Goal: Task Accomplishment & Management: Use online tool/utility

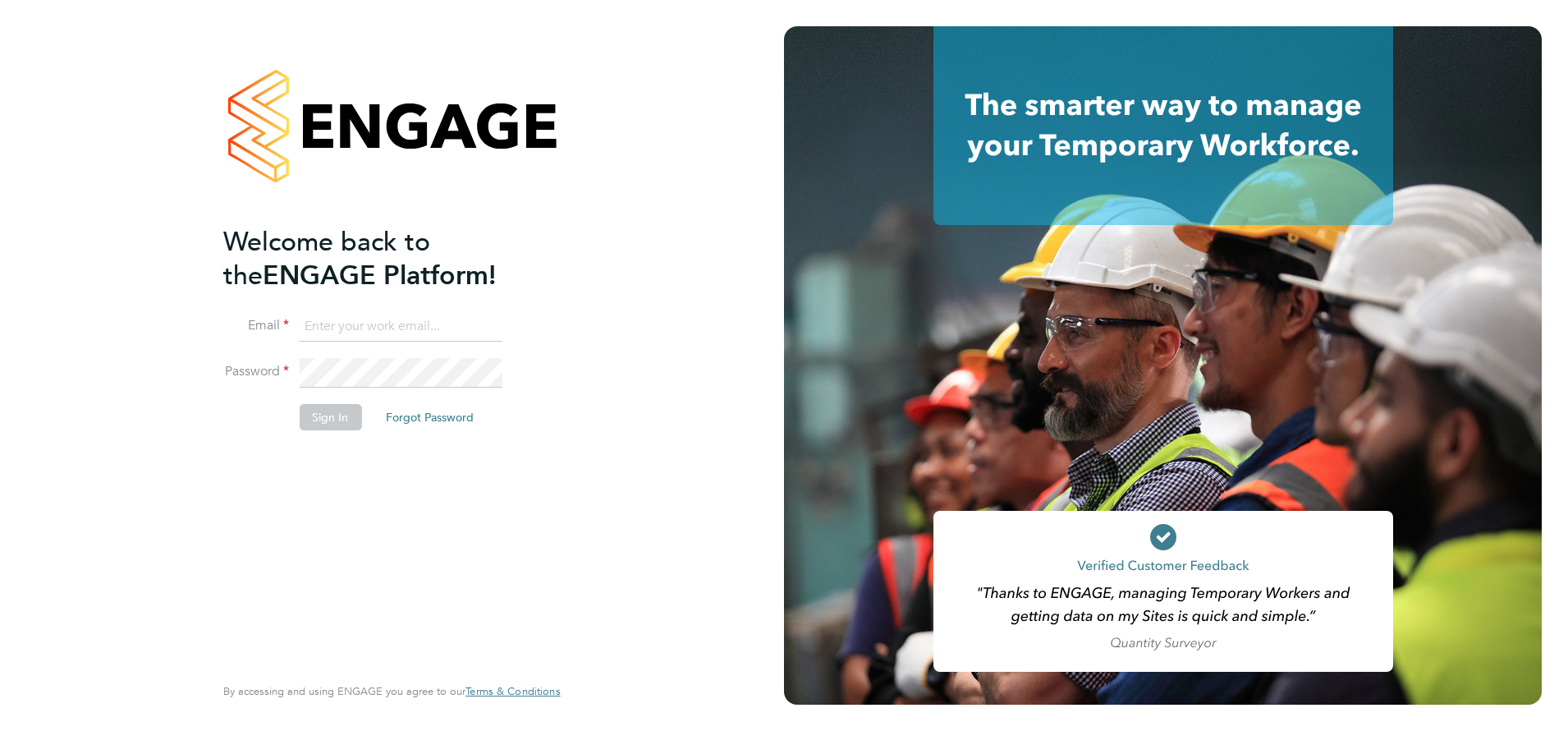
type input "j.belsten@setsquarerecruitment.com"
click at [330, 427] on button "Sign In" at bounding box center [330, 417] width 62 height 26
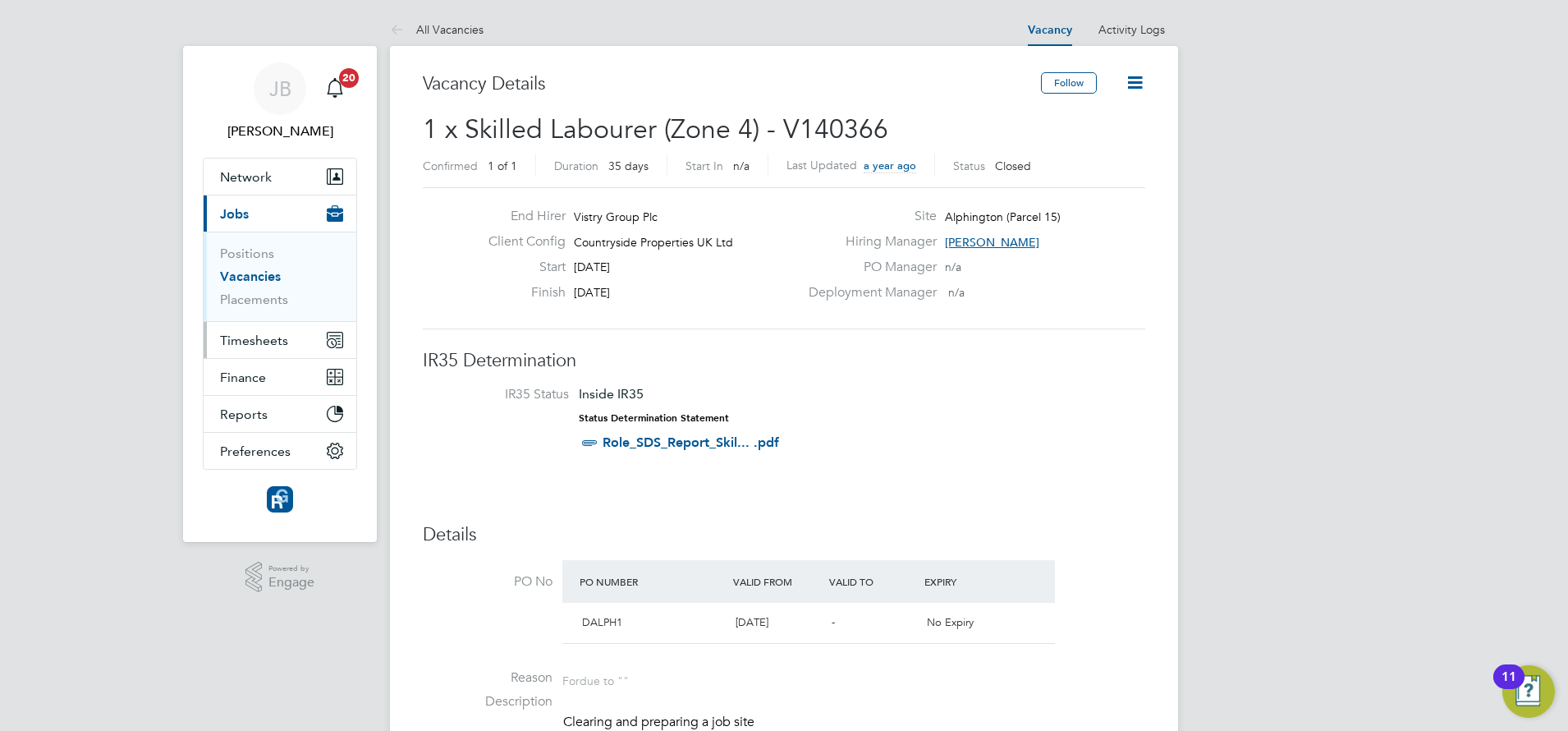
click at [244, 332] on span "Timesheets" at bounding box center [254, 340] width 68 height 15
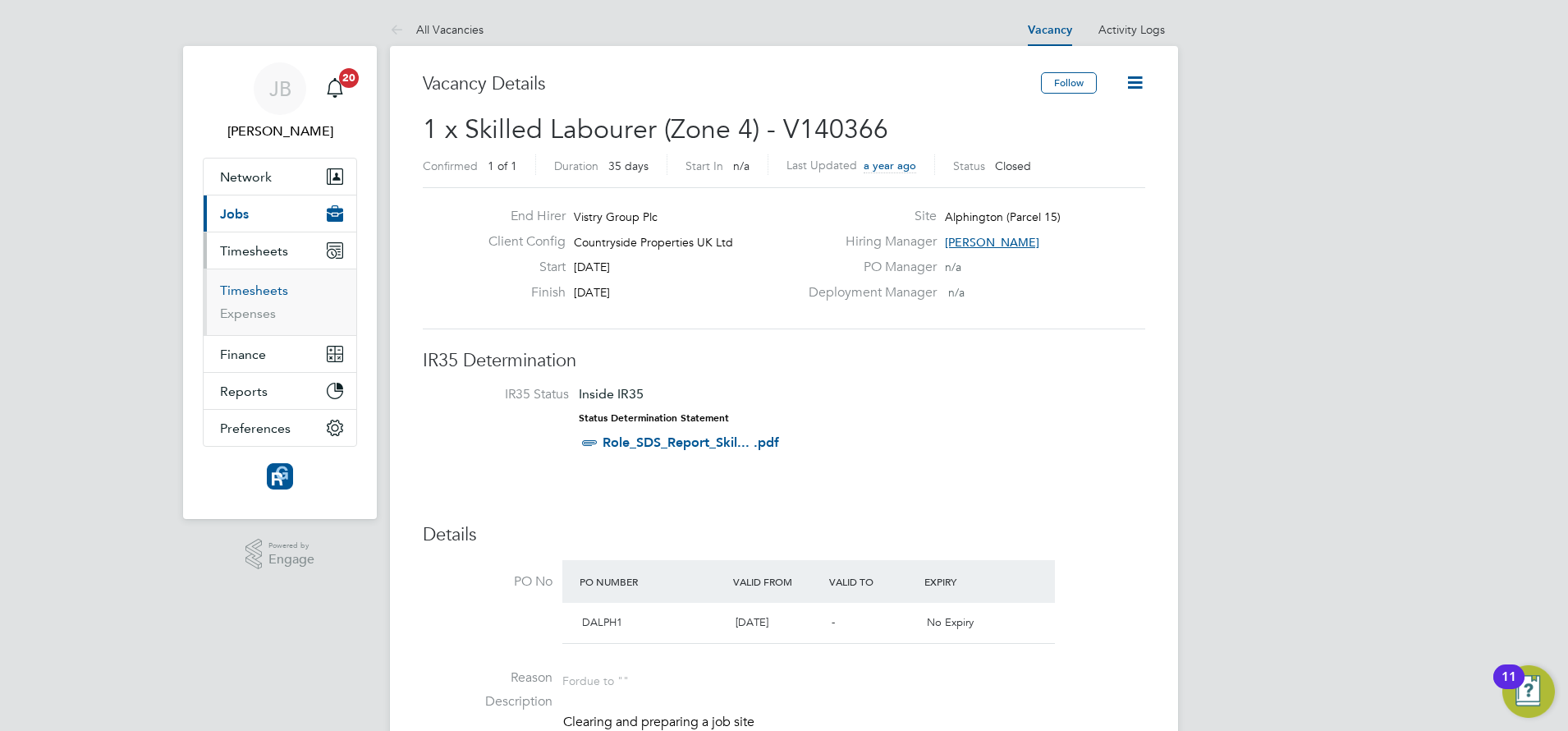
click at [246, 286] on link "Timesheets" at bounding box center [254, 290] width 68 height 15
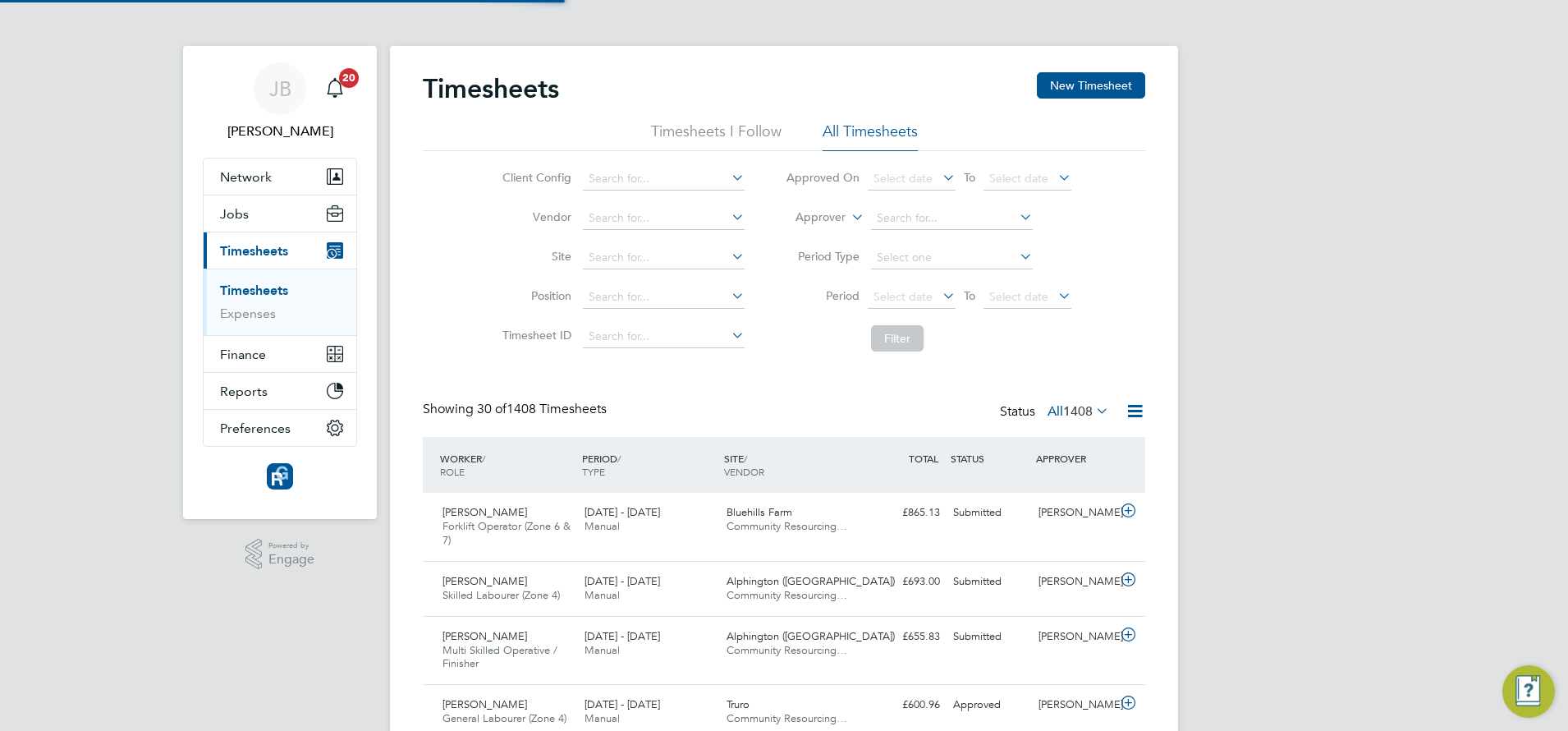
scroll to position [55, 143]
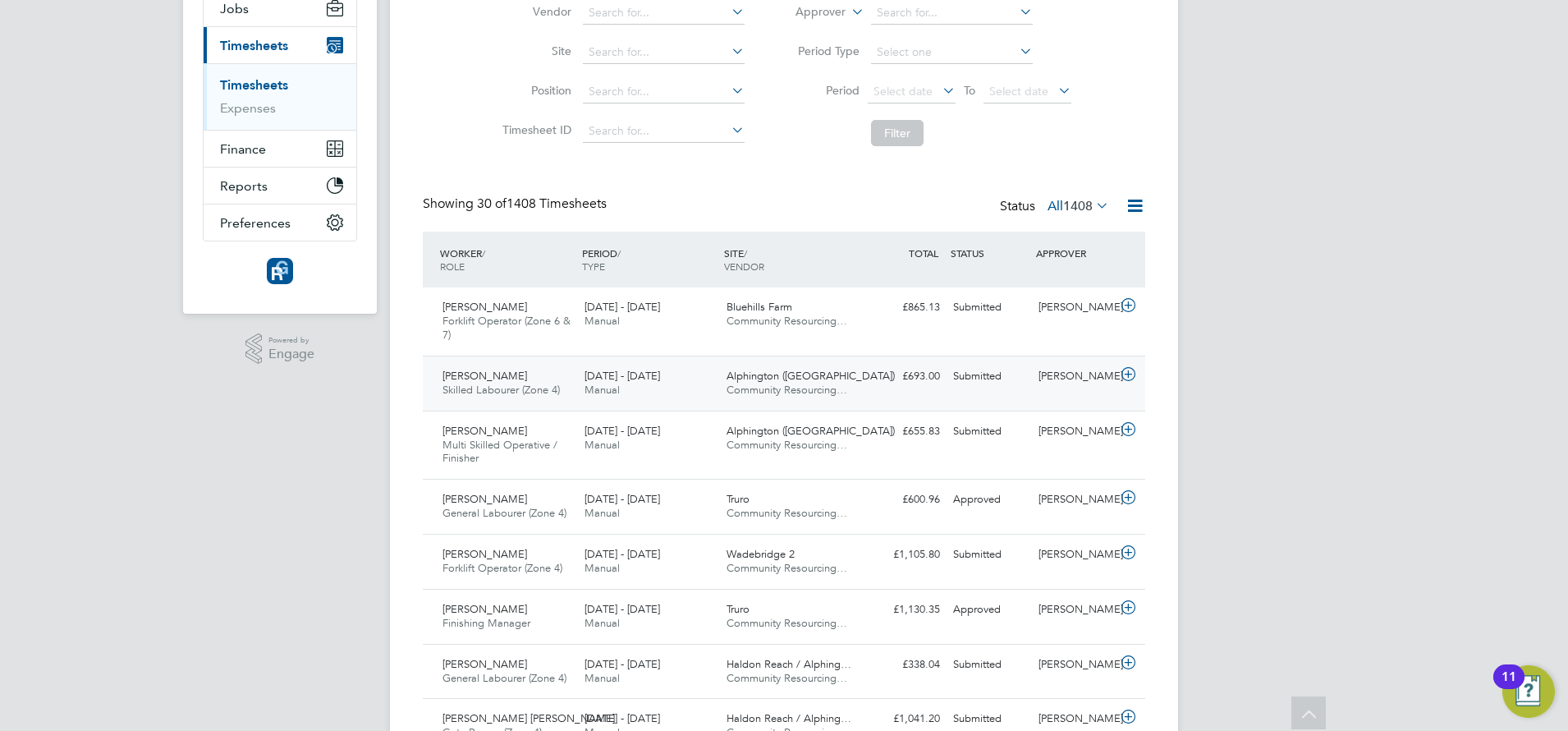
click at [521, 395] on span "Skilled Labourer (Zone 4)" at bounding box center [501, 389] width 118 height 14
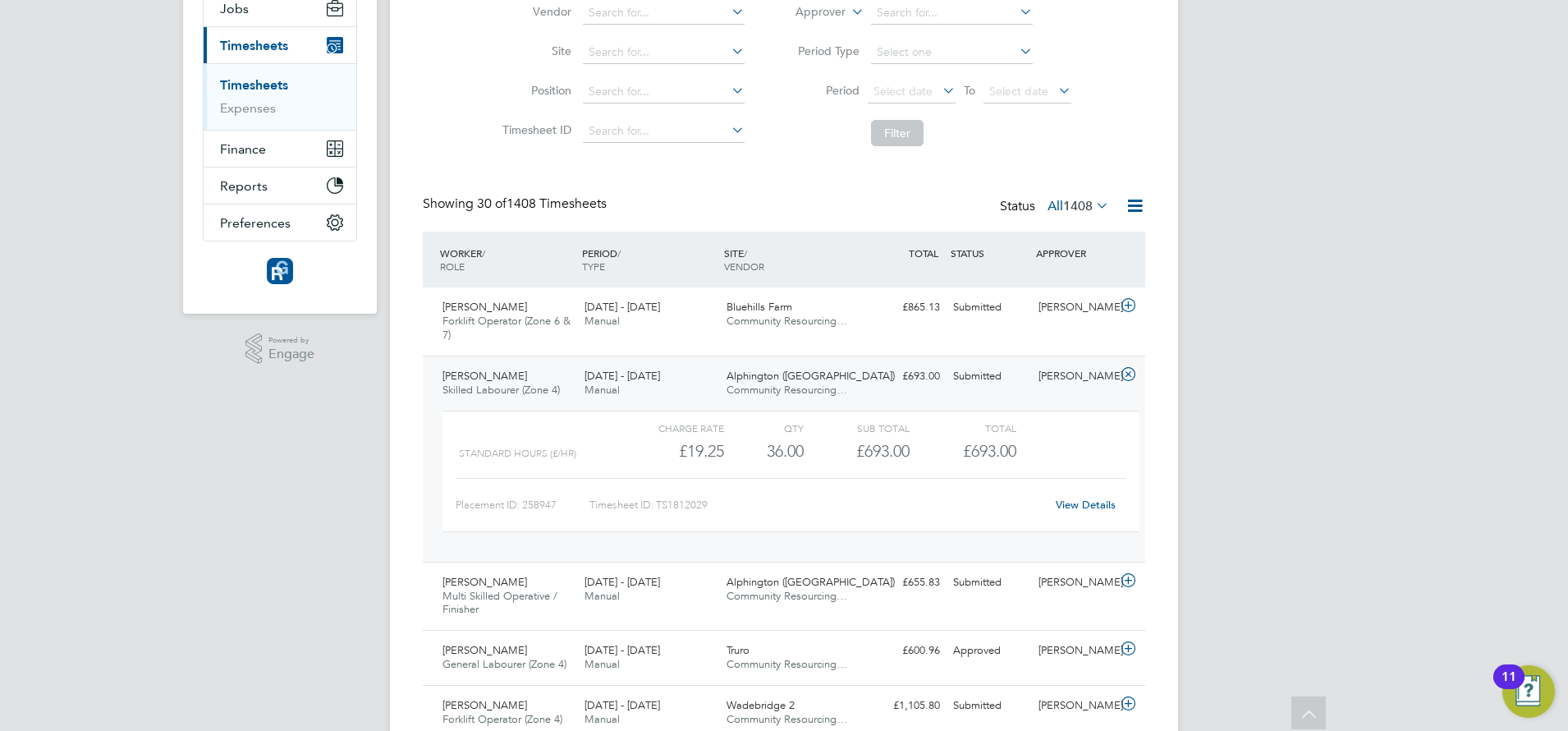
click at [501, 381] on div "[PERSON_NAME] Skilled Labourer (Zone 4) [DATE] - [DATE]" at bounding box center [507, 383] width 142 height 41
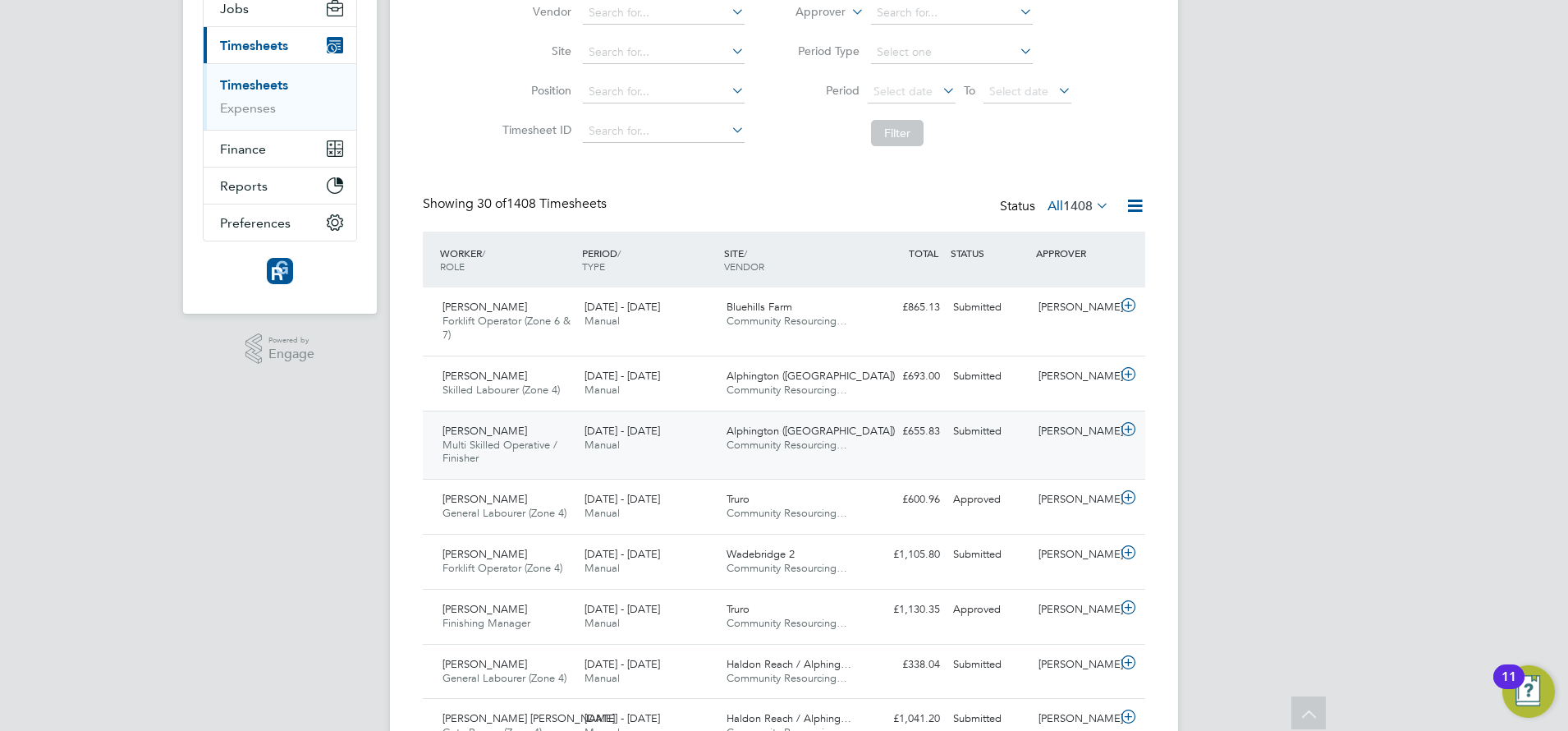
click at [495, 445] on span "Multi Skilled Operative / Finisher" at bounding box center [500, 451] width 115 height 28
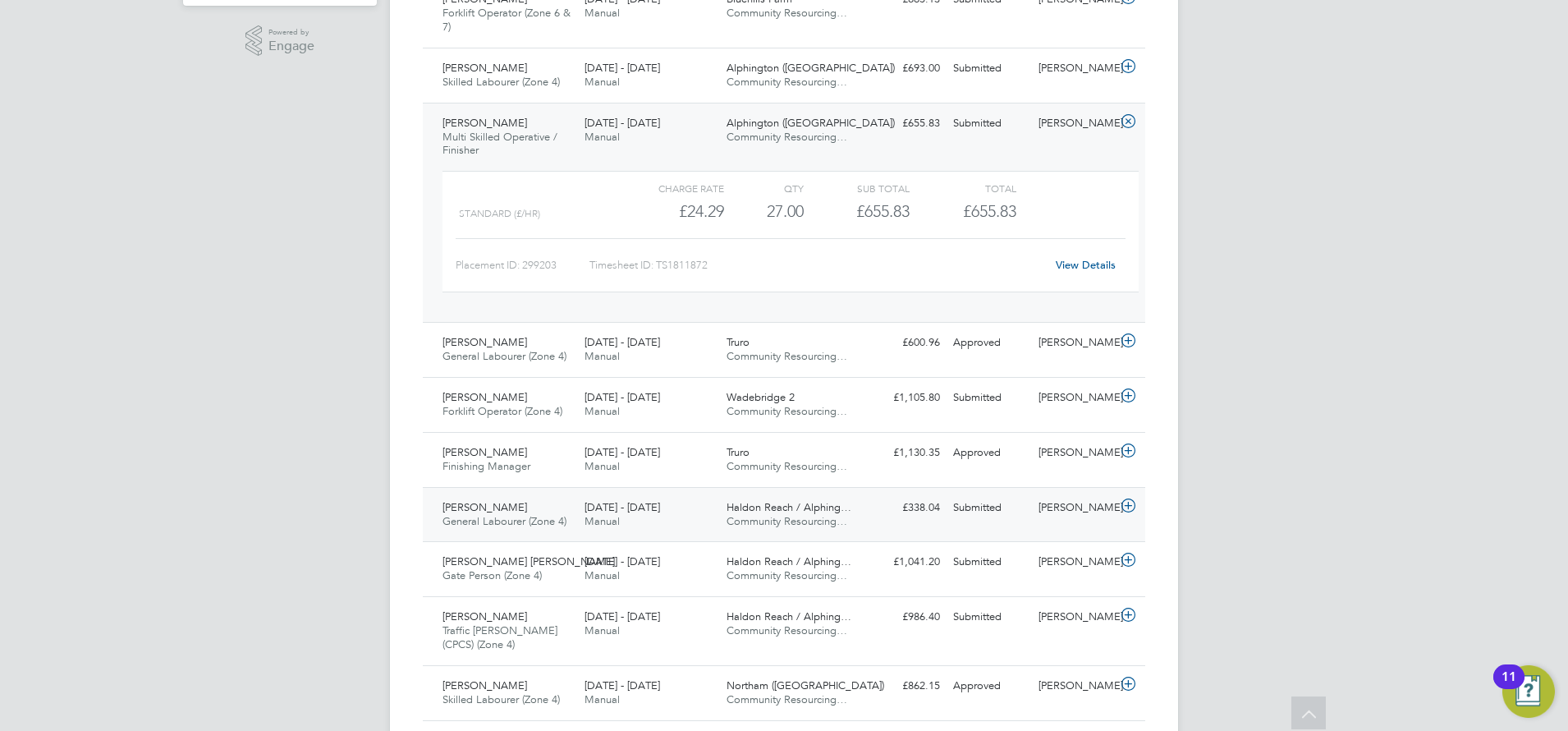
click at [499, 523] on span "General Labourer (Zone 4)" at bounding box center [504, 521] width 124 height 14
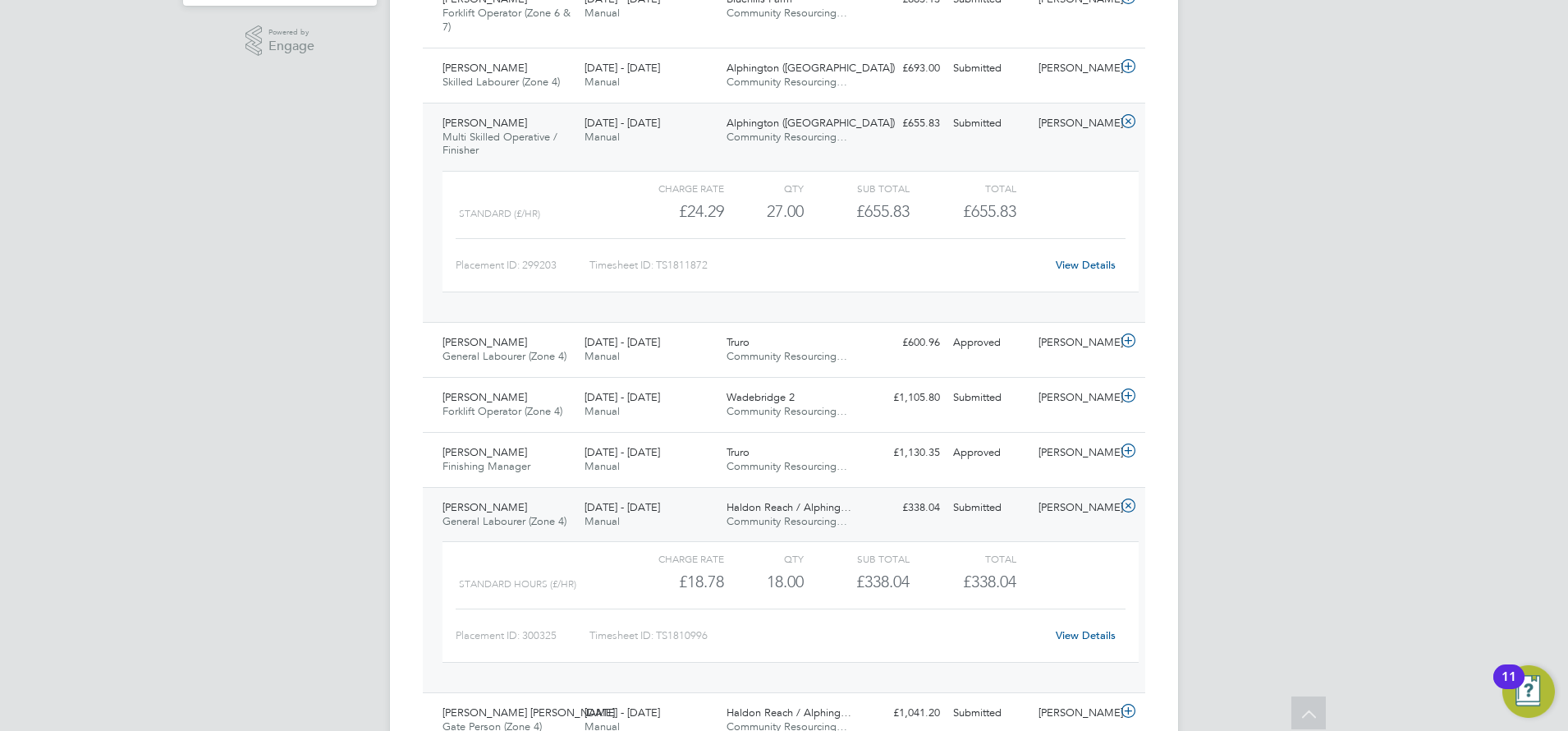
click at [499, 523] on span "General Labourer (Zone 4)" at bounding box center [504, 521] width 124 height 14
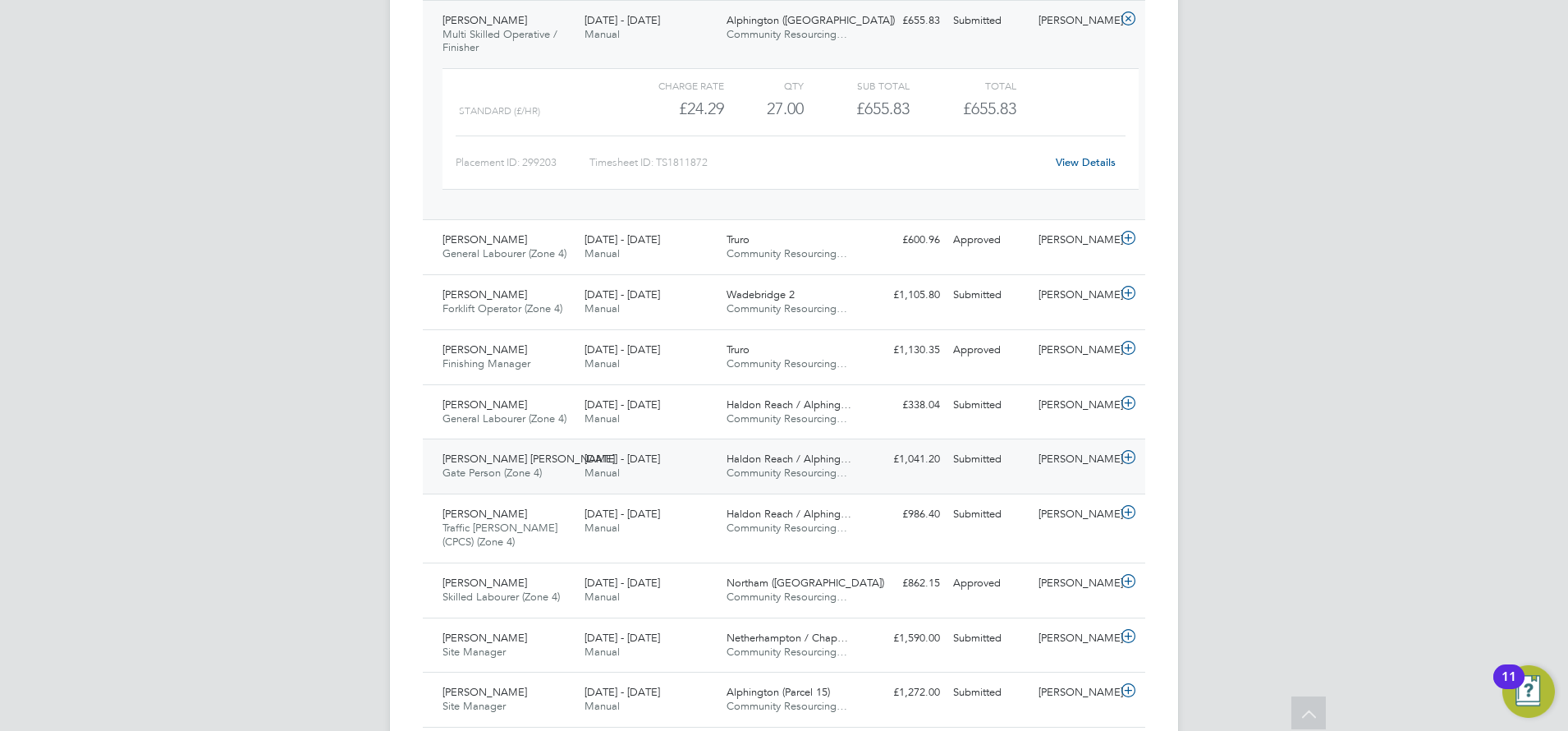
click at [515, 461] on div "Connor Iles Gate Person (Zone 4) [DATE] - [DATE]" at bounding box center [507, 466] width 142 height 41
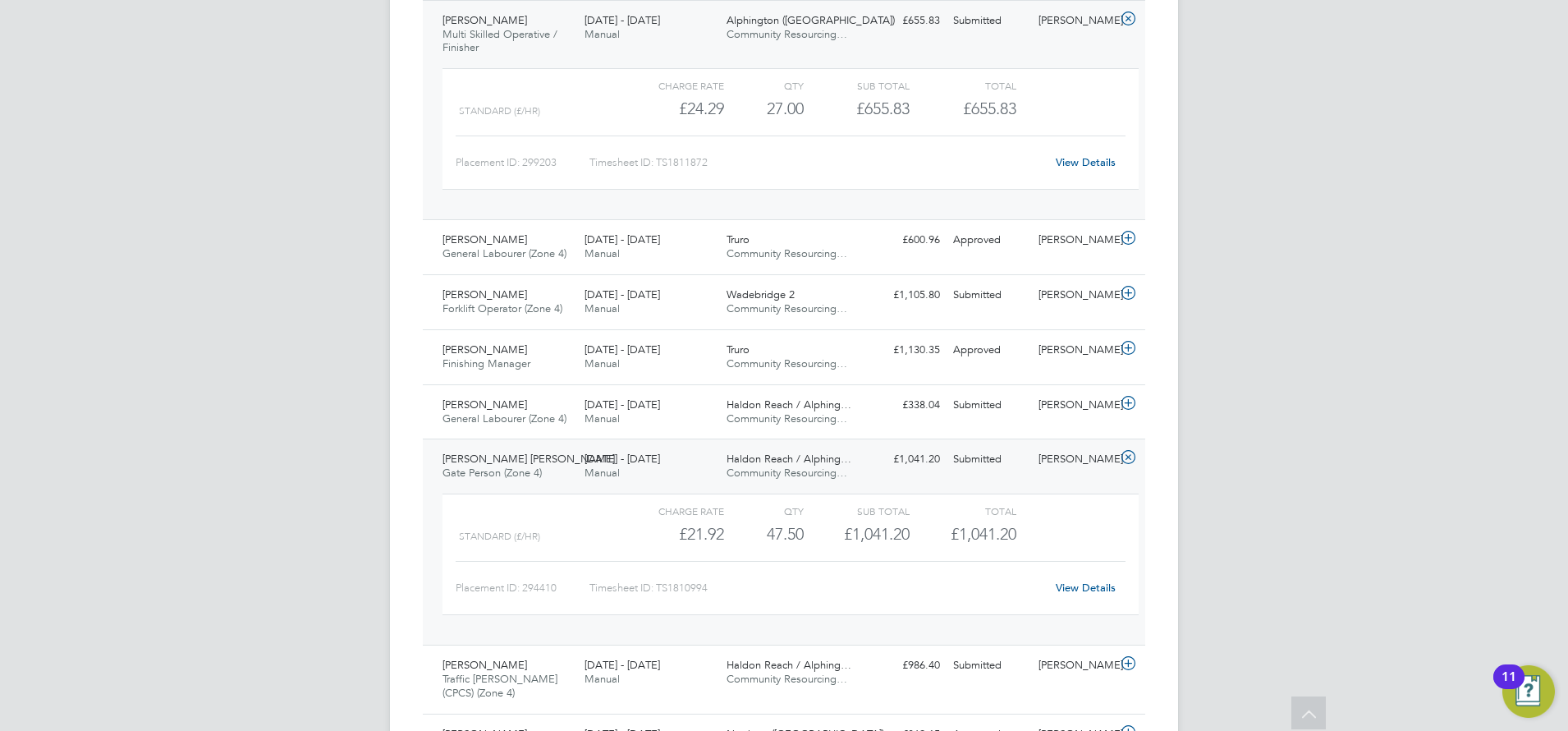
click at [515, 461] on div "Connor Iles Gate Person (Zone 4) [DATE] - [DATE]" at bounding box center [507, 466] width 142 height 41
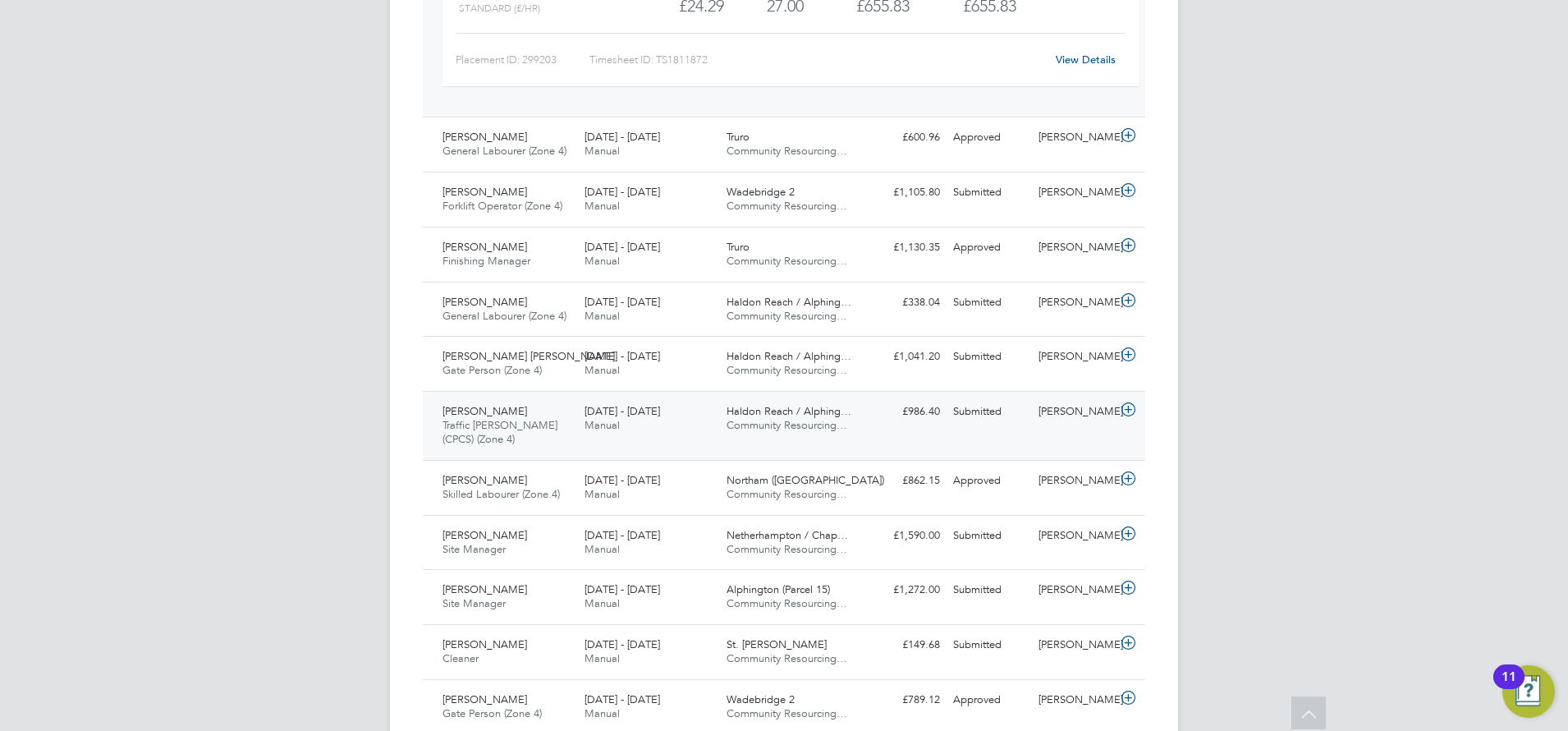
click at [510, 418] on div "[PERSON_NAME] Traffic [PERSON_NAME] (CPCS) (Zone 4) [DATE] - [DATE]" at bounding box center [507, 425] width 142 height 55
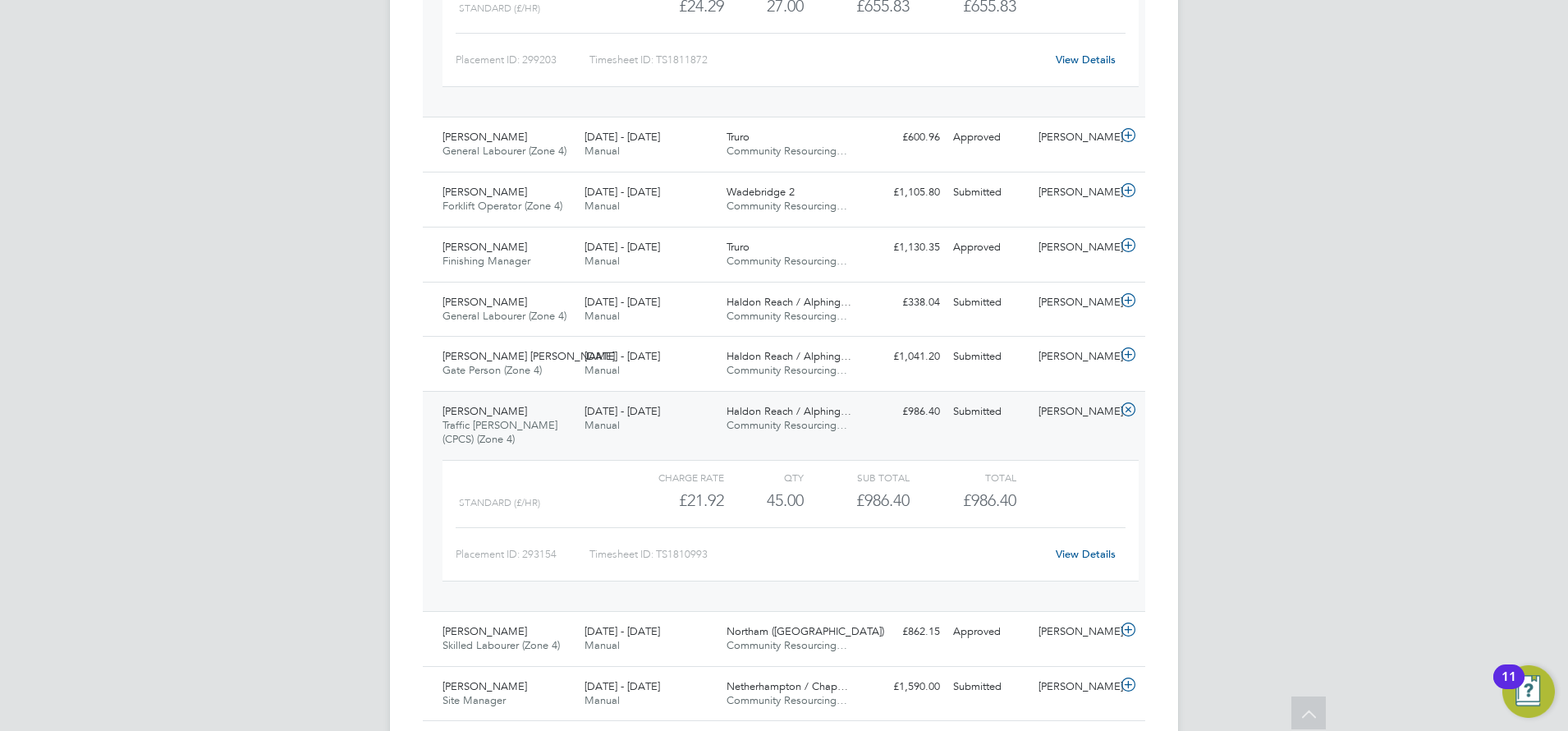
click at [510, 418] on div "[PERSON_NAME] Traffic [PERSON_NAME] (CPCS) (Zone 4) [DATE] - [DATE]" at bounding box center [507, 425] width 142 height 55
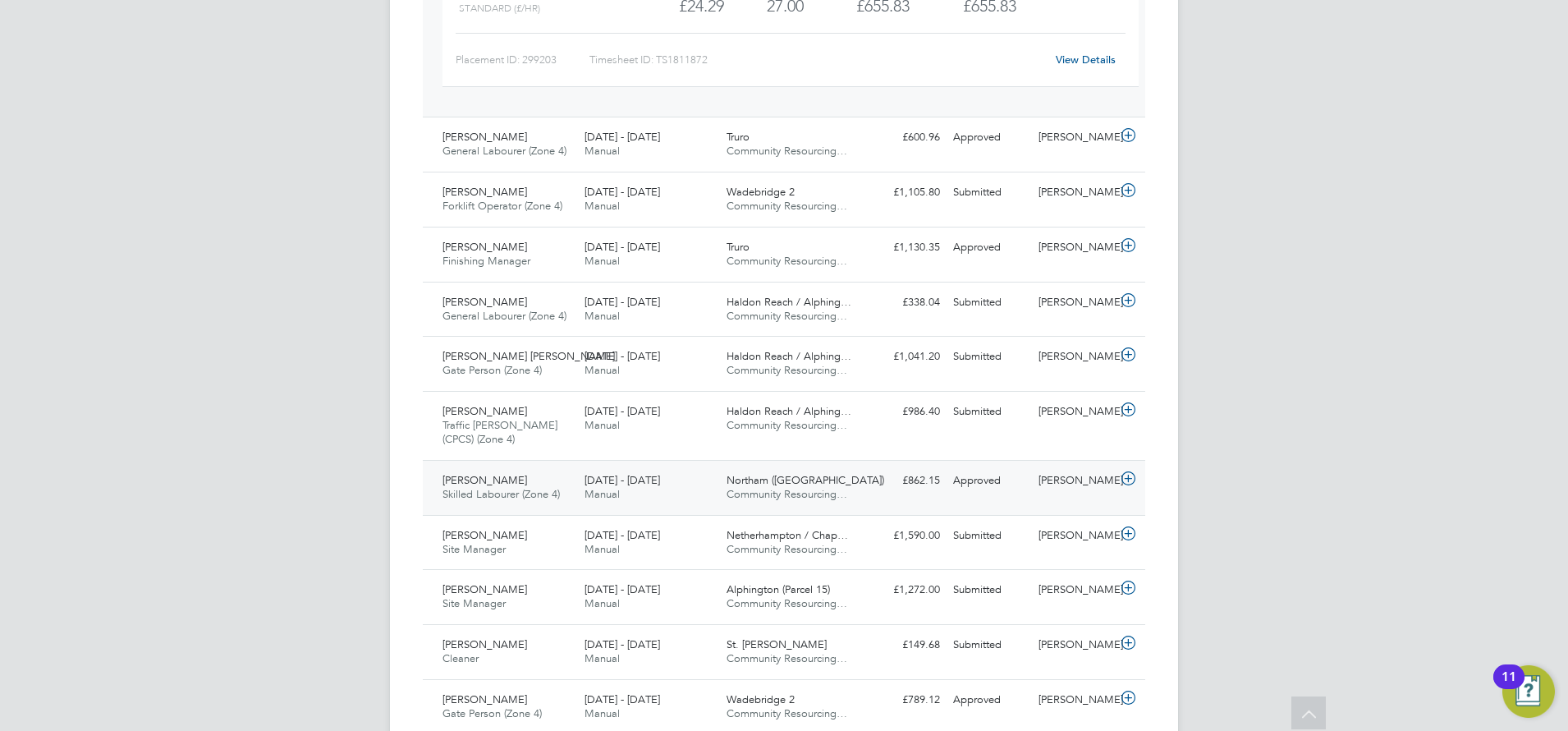
click at [517, 495] on span "Skilled Labourer (Zone 4)" at bounding box center [501, 493] width 118 height 14
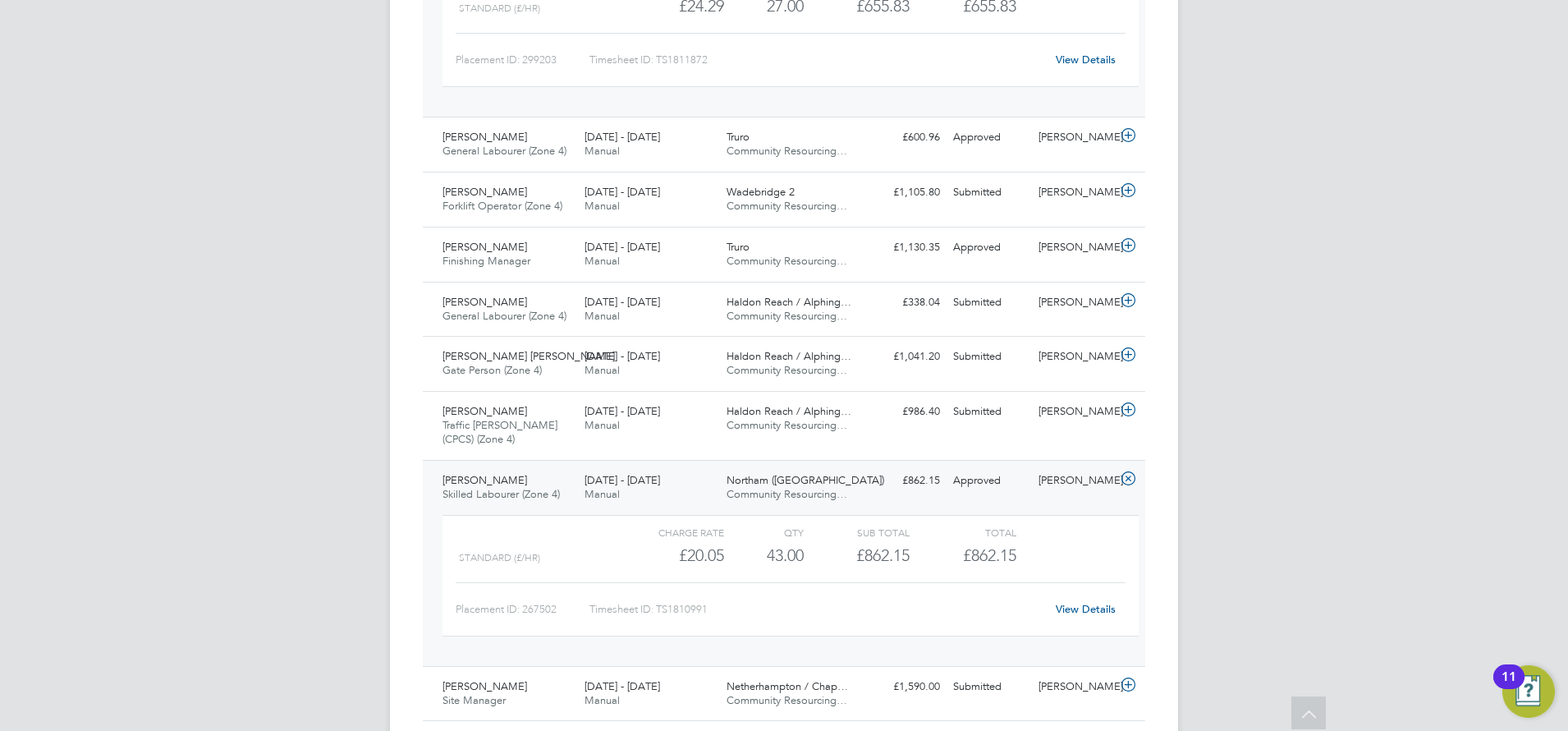
click at [517, 495] on span "Skilled Labourer (Zone 4)" at bounding box center [501, 493] width 118 height 14
